Goal: Information Seeking & Learning: Check status

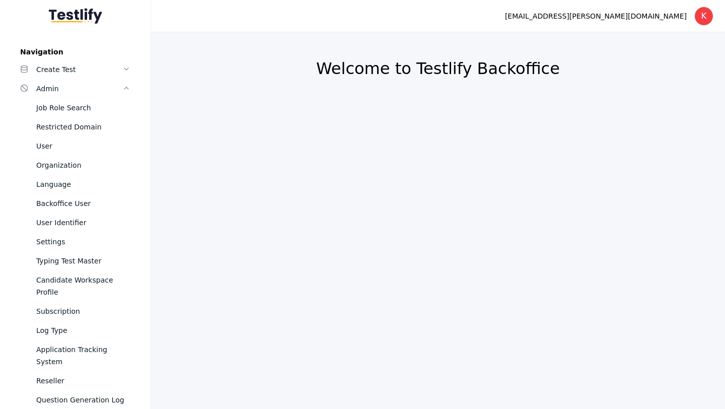
click at [465, 22] on section "[EMAIL_ADDRESS][PERSON_NAME][DOMAIN_NAME] K Log out" at bounding box center [438, 16] width 574 height 32
click at [456, 29] on section "[EMAIL_ADDRESS][PERSON_NAME][DOMAIN_NAME] K Log out" at bounding box center [438, 16] width 574 height 32
click at [544, 8] on section "[EMAIL_ADDRESS][PERSON_NAME][DOMAIN_NAME] K Log out" at bounding box center [438, 16] width 574 height 32
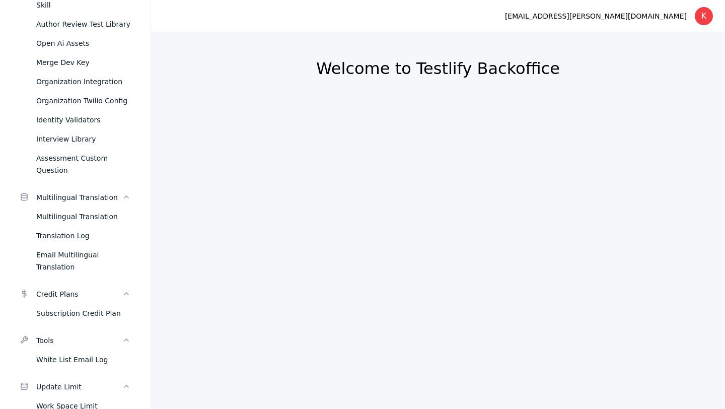
scroll to position [681, 0]
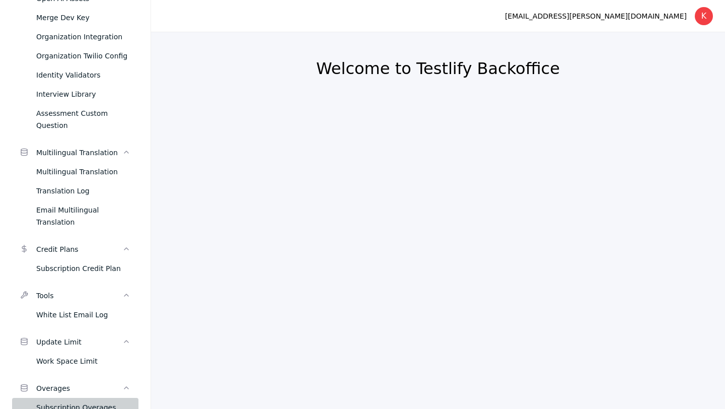
click at [89, 401] on div "Subscription Overages" at bounding box center [83, 407] width 94 height 12
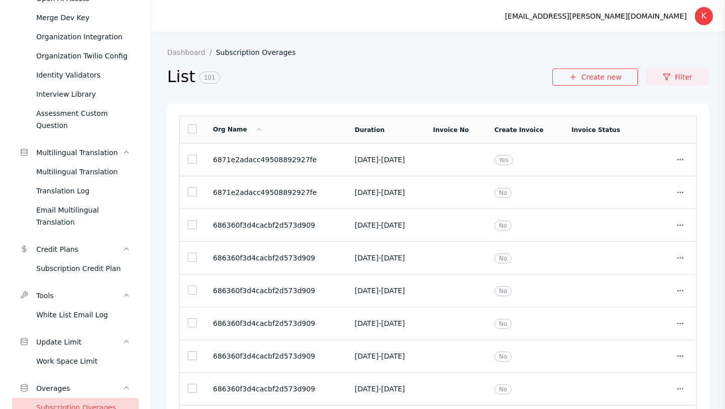
click at [678, 80] on link "Filter" at bounding box center [677, 76] width 63 height 17
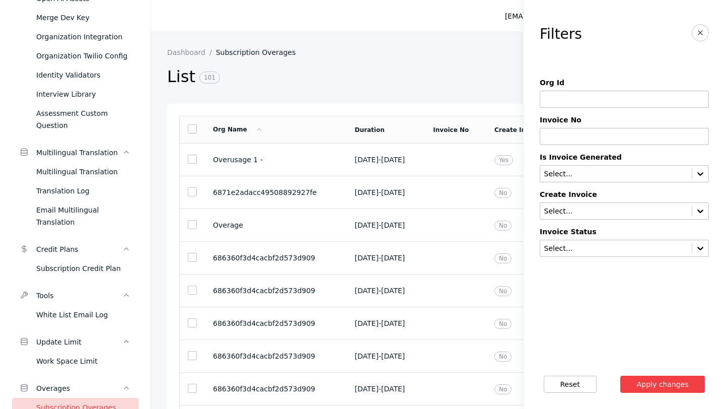
click at [578, 98] on input at bounding box center [623, 99] width 169 height 17
paste input "**********"
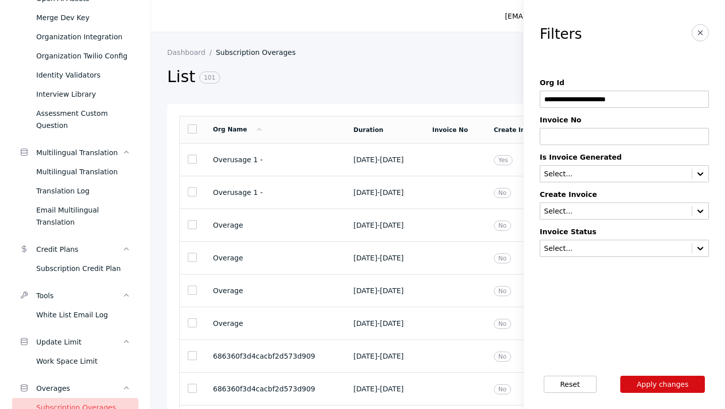
type input "**********"
click at [658, 381] on button "Apply changes" at bounding box center [662, 383] width 85 height 17
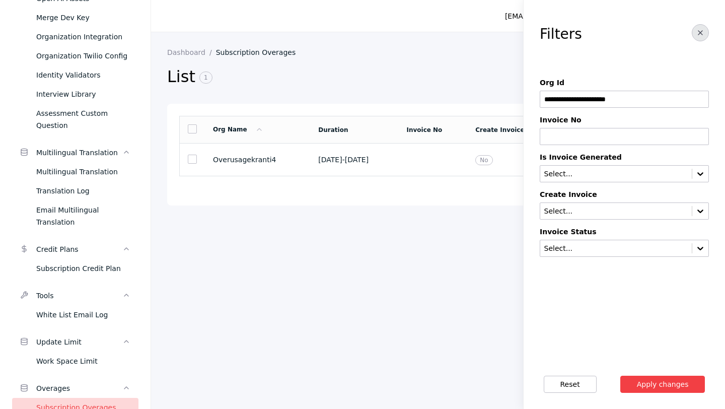
click at [700, 33] on line "button" at bounding box center [700, 33] width 4 height 4
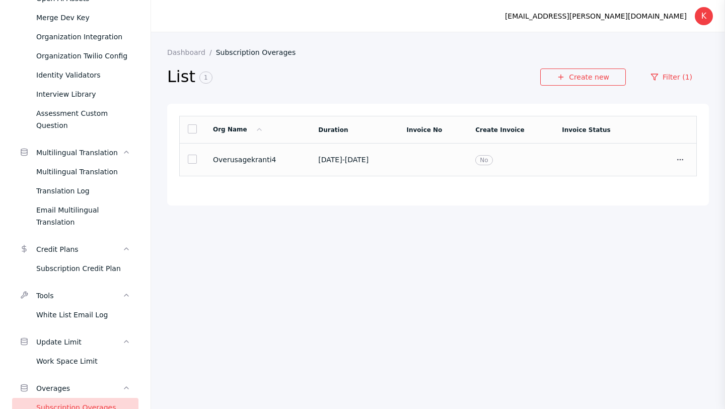
click at [455, 161] on td at bounding box center [432, 159] width 69 height 33
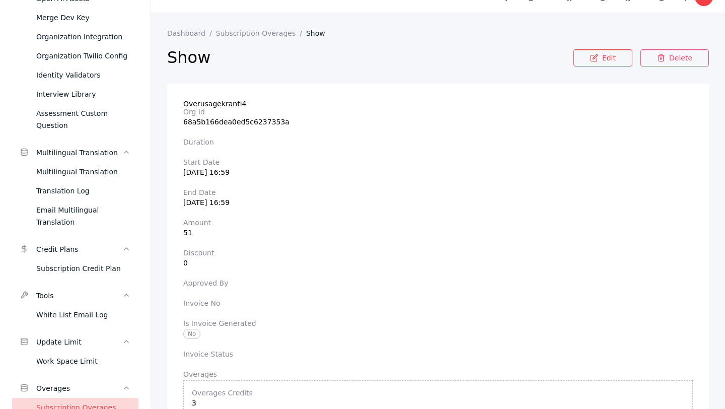
scroll to position [18, 0]
click at [178, 34] on link "Dashboard" at bounding box center [191, 34] width 49 height 8
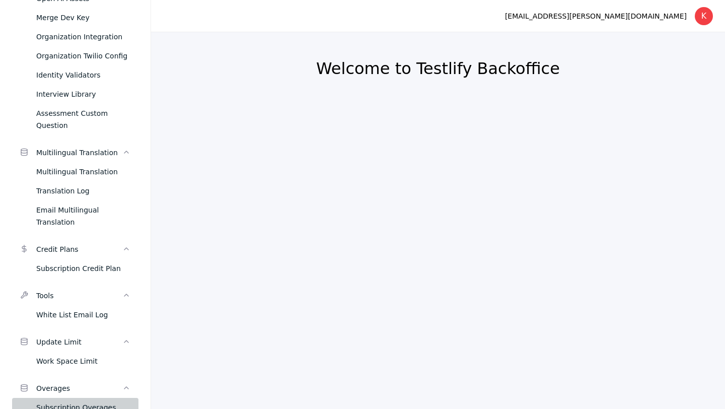
click at [105, 401] on div "Subscription Overages" at bounding box center [83, 407] width 94 height 12
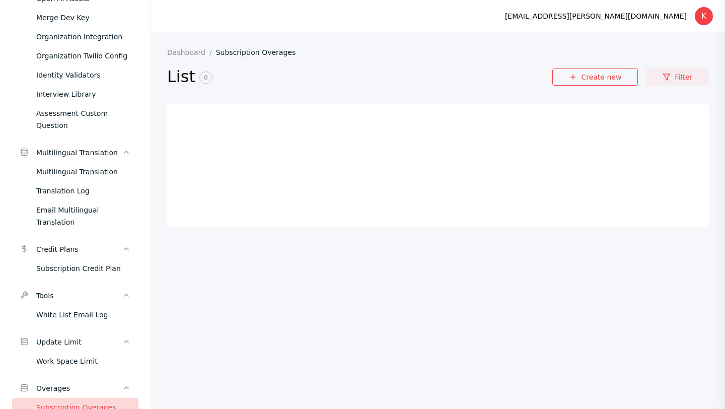
click at [682, 76] on link "Filter" at bounding box center [677, 76] width 63 height 17
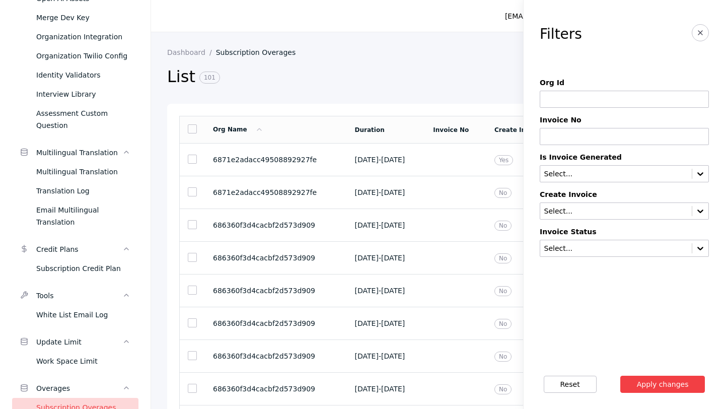
click at [564, 96] on input at bounding box center [623, 99] width 169 height 17
paste input "**********"
type input "**********"
click at [652, 388] on button "Apply changes" at bounding box center [662, 383] width 85 height 17
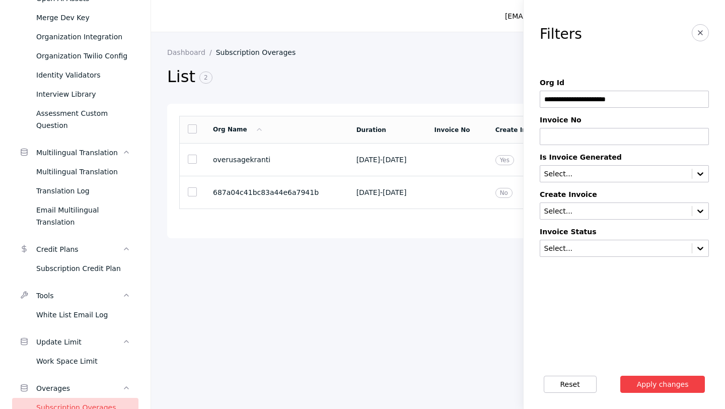
click at [364, 278] on section "**********" at bounding box center [438, 220] width 574 height 376
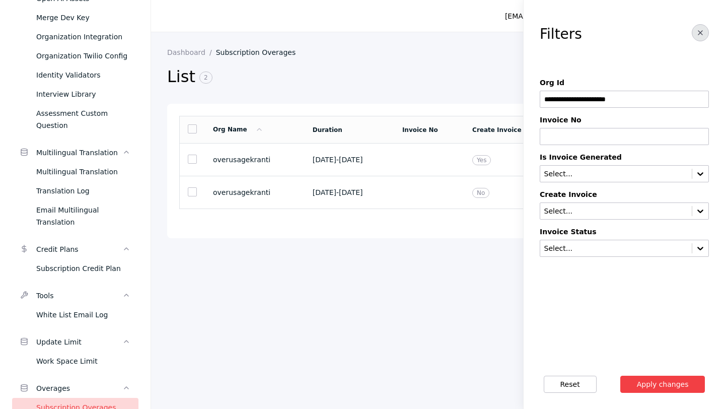
click at [702, 34] on icon "button" at bounding box center [700, 33] width 8 height 8
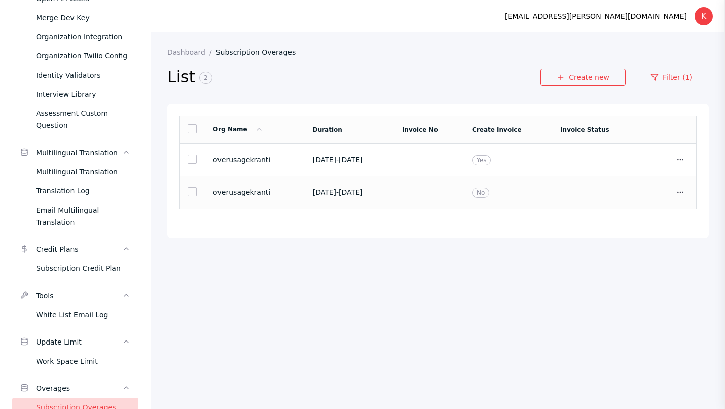
click at [429, 194] on td at bounding box center [429, 192] width 70 height 33
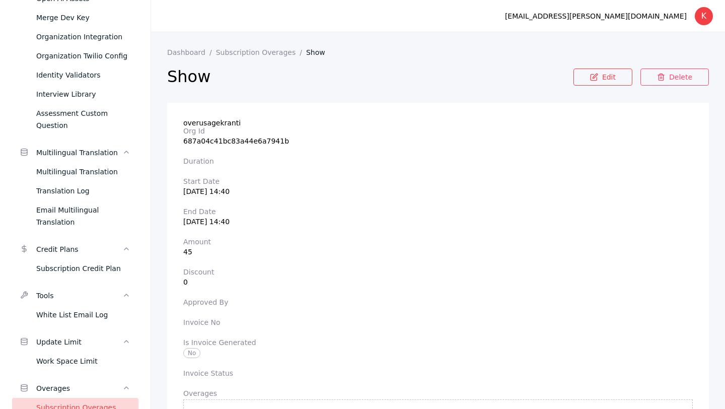
click at [191, 252] on section "Amount 45" at bounding box center [437, 246] width 509 height 18
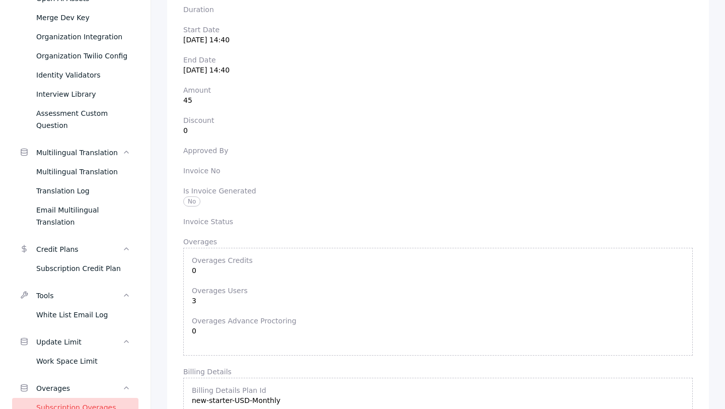
scroll to position [147, 0]
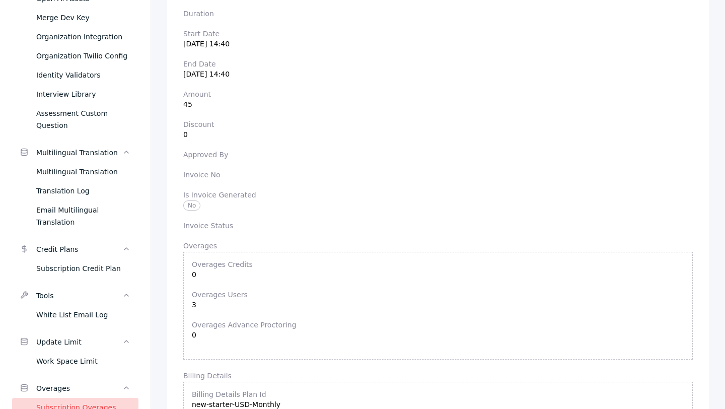
click at [245, 295] on label "Overages Users" at bounding box center [438, 294] width 492 height 8
click at [210, 302] on section "Overages Users 3" at bounding box center [438, 299] width 492 height 18
click at [194, 303] on section "Overages Users 3" at bounding box center [438, 299] width 492 height 18
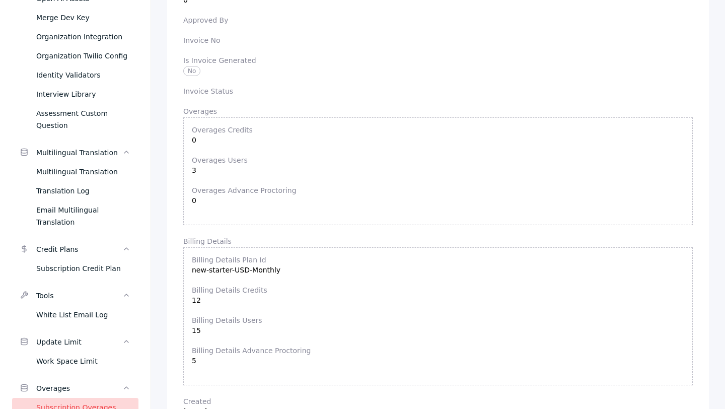
scroll to position [0, 0]
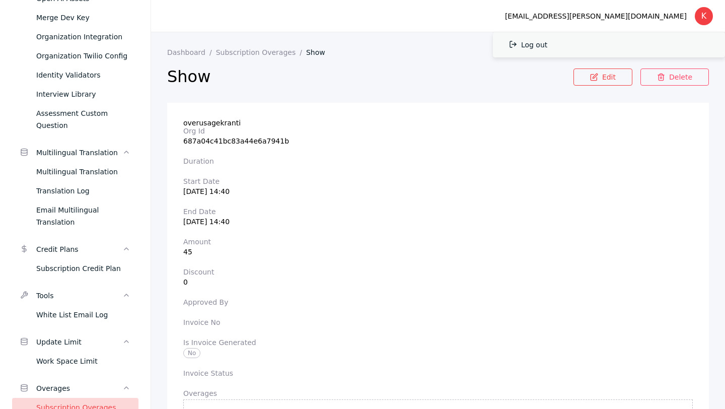
click at [628, 40] on link "Log out" at bounding box center [609, 44] width 232 height 25
